Goal: Check status: Check status

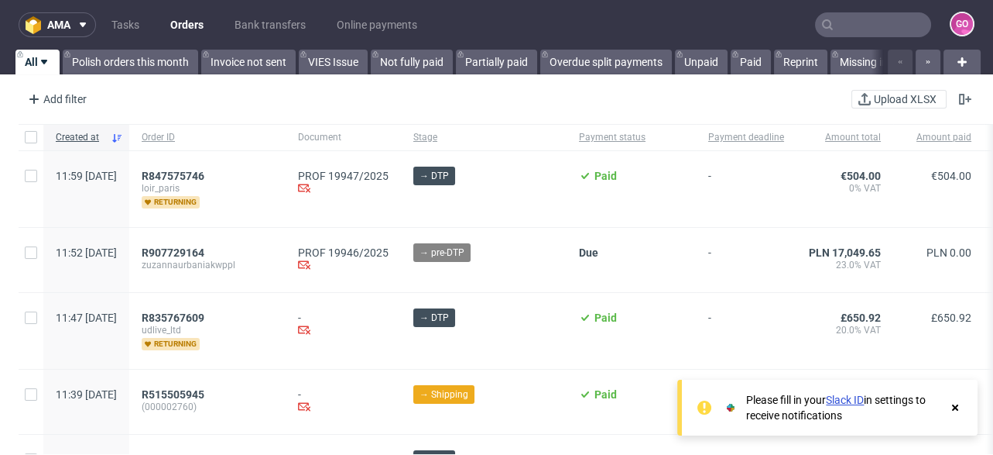
click at [880, 29] on input "text" at bounding box center [873, 24] width 116 height 25
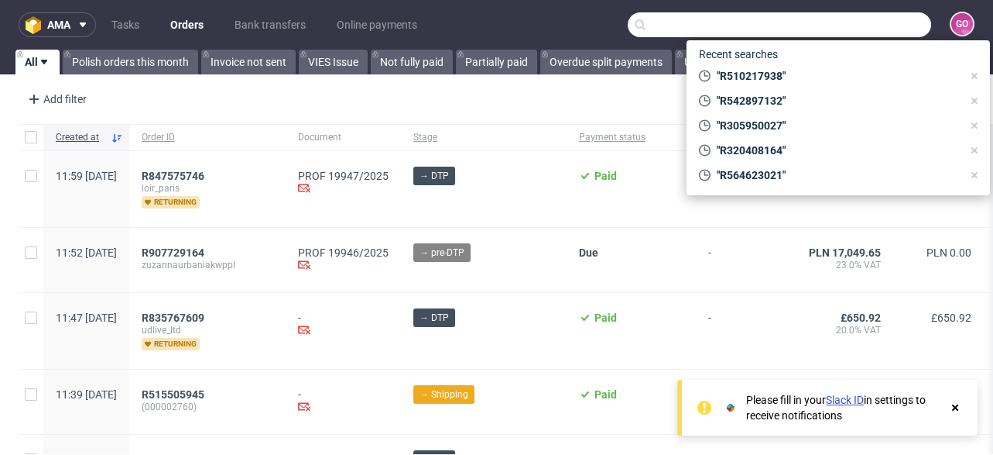
paste input "000002751"
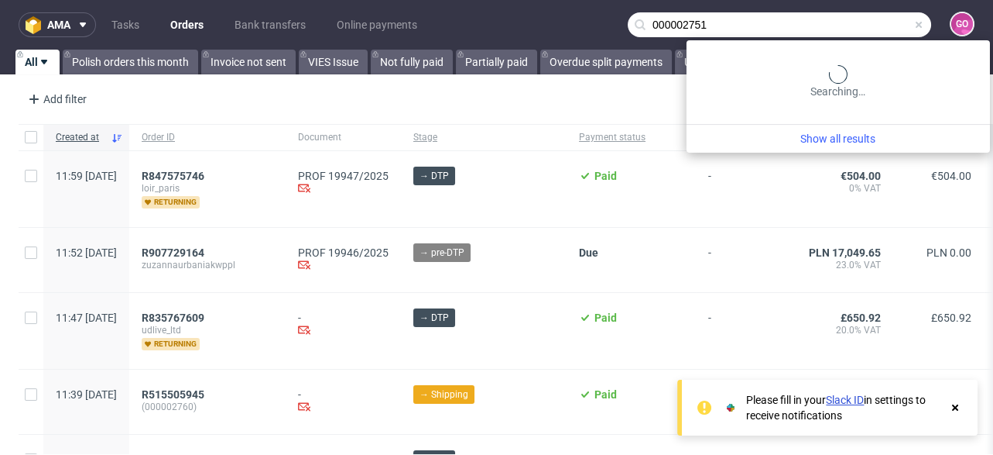
type input "000002751"
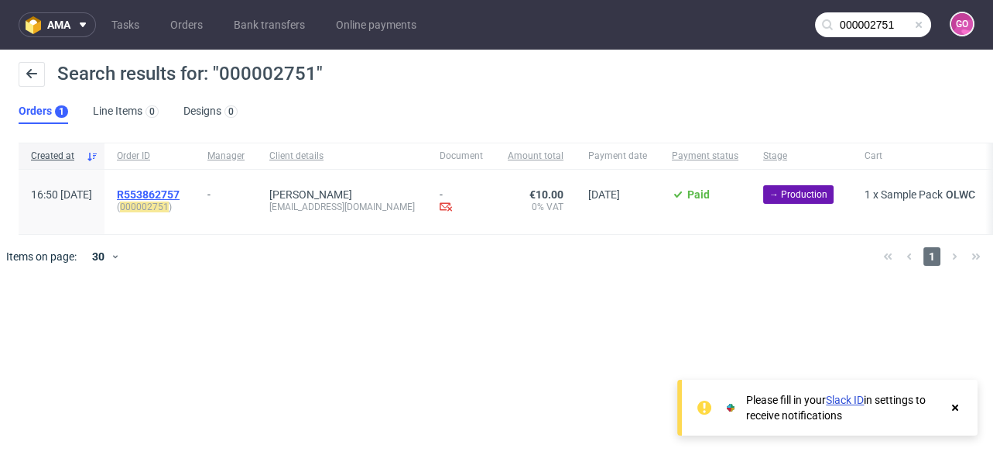
click at [180, 191] on span "R553862757" at bounding box center [148, 194] width 63 height 12
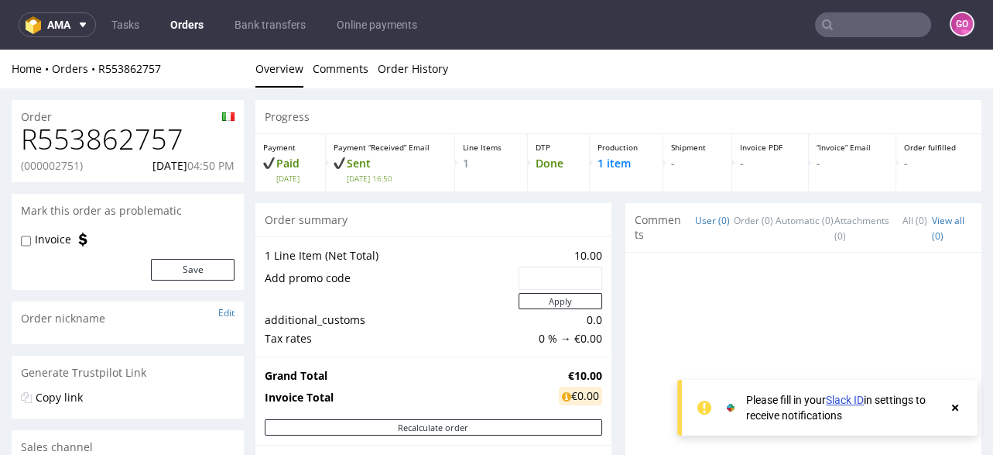
click at [157, 125] on h1 "R553862757" at bounding box center [128, 139] width 214 height 31
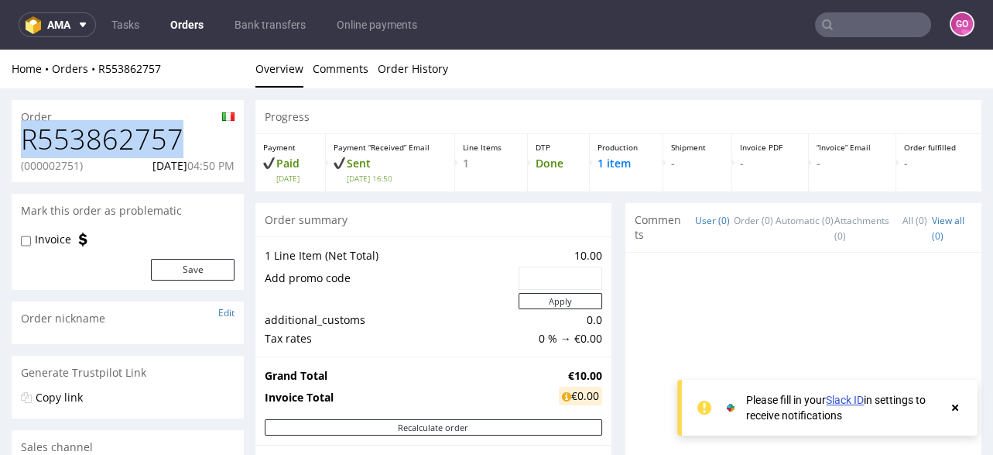
click at [157, 125] on h1 "R553862757" at bounding box center [128, 139] width 214 height 31
copy h1 "R553862757"
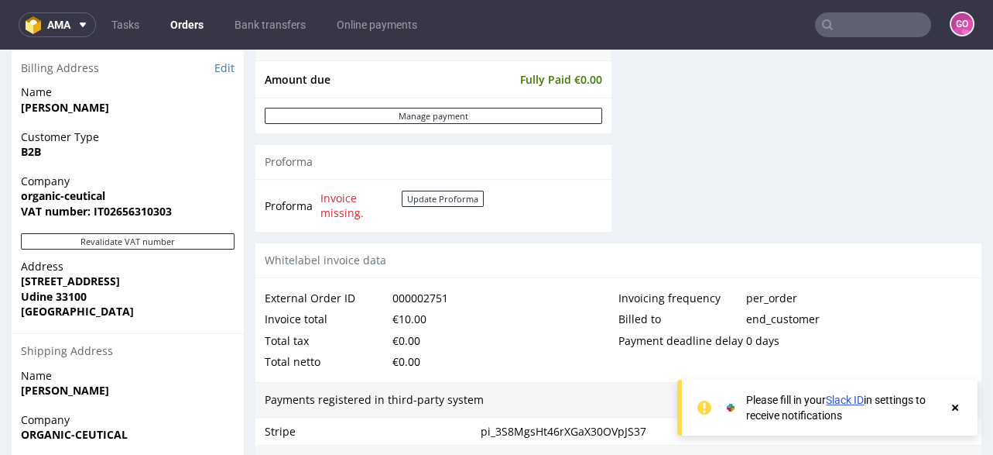
scroll to position [614, 0]
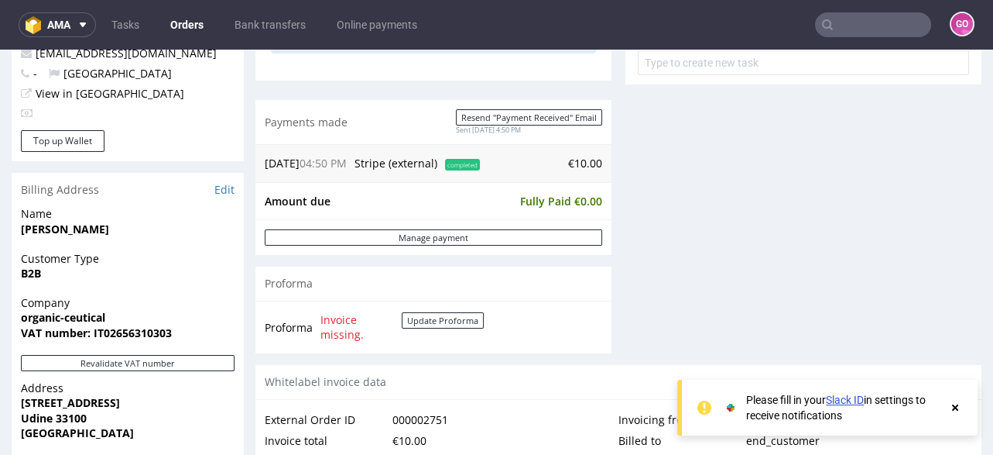
click at [109, 317] on span "organic-ceutical" at bounding box center [128, 317] width 214 height 15
click at [118, 326] on strong "VAT number: IT02656310303" at bounding box center [96, 332] width 151 height 15
copy strong "IT02656310303"
click at [94, 317] on strong "organic-ceutical" at bounding box center [63, 317] width 84 height 15
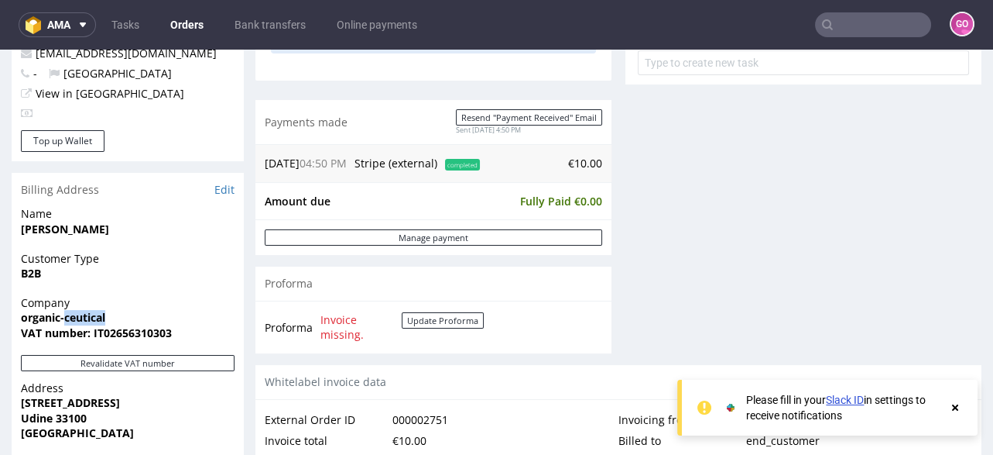
click at [94, 317] on strong "organic-ceutical" at bounding box center [63, 317] width 84 height 15
copy strong "organic-ceutical"
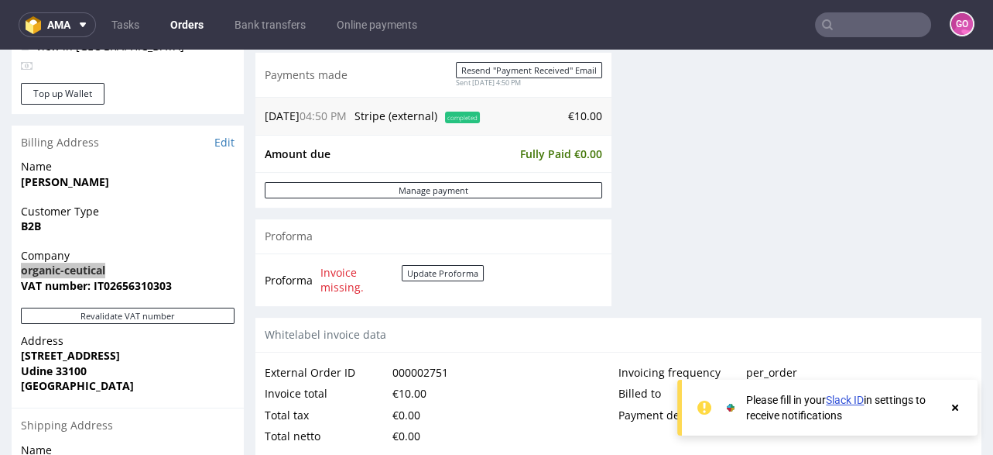
scroll to position [800, 0]
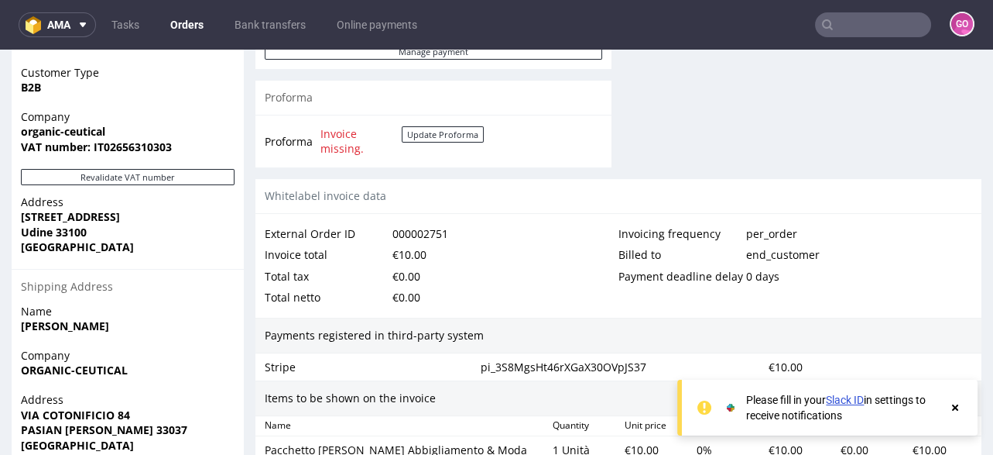
click at [48, 216] on strong "[STREET_ADDRESS]" at bounding box center [70, 216] width 99 height 15
copy strong "[STREET_ADDRESS]"
click at [81, 222] on strong "[STREET_ADDRESS]" at bounding box center [70, 216] width 99 height 15
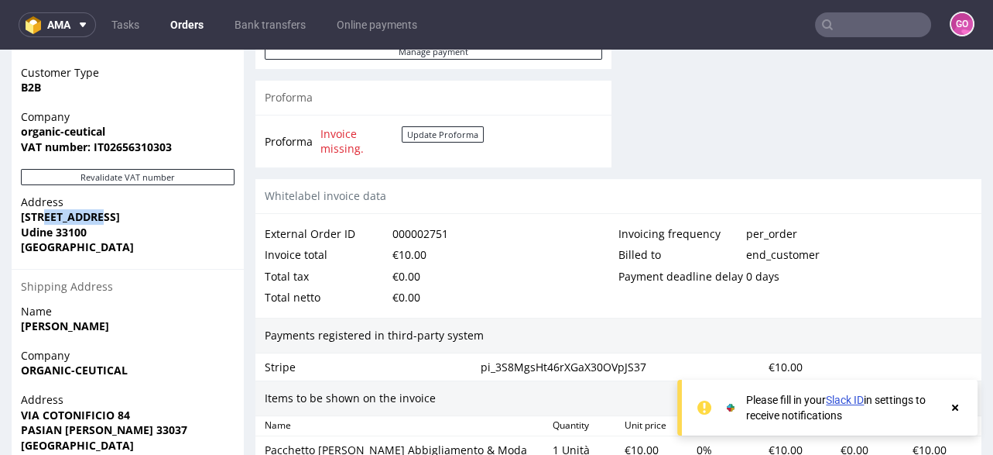
click at [81, 222] on strong "[STREET_ADDRESS]" at bounding box center [70, 216] width 99 height 15
click at [81, 228] on strong "Udine 33100" at bounding box center [54, 232] width 66 height 15
click at [81, 229] on strong "Udine 33100" at bounding box center [54, 232] width 66 height 15
copy strong "33100"
click at [34, 235] on strong "Udine 33100" at bounding box center [54, 232] width 66 height 15
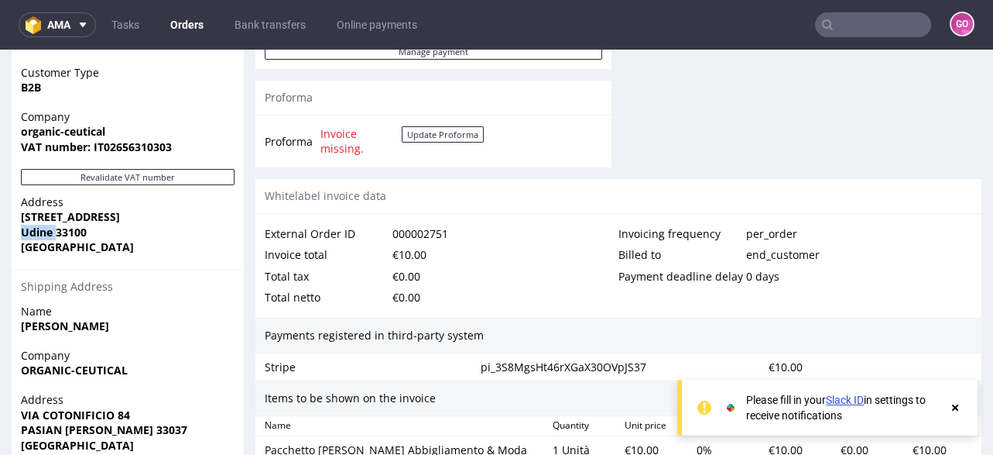
click at [34, 235] on strong "Udine 33100" at bounding box center [54, 232] width 66 height 15
copy strong "[GEOGRAPHIC_DATA]"
